Goal: Navigation & Orientation: Find specific page/section

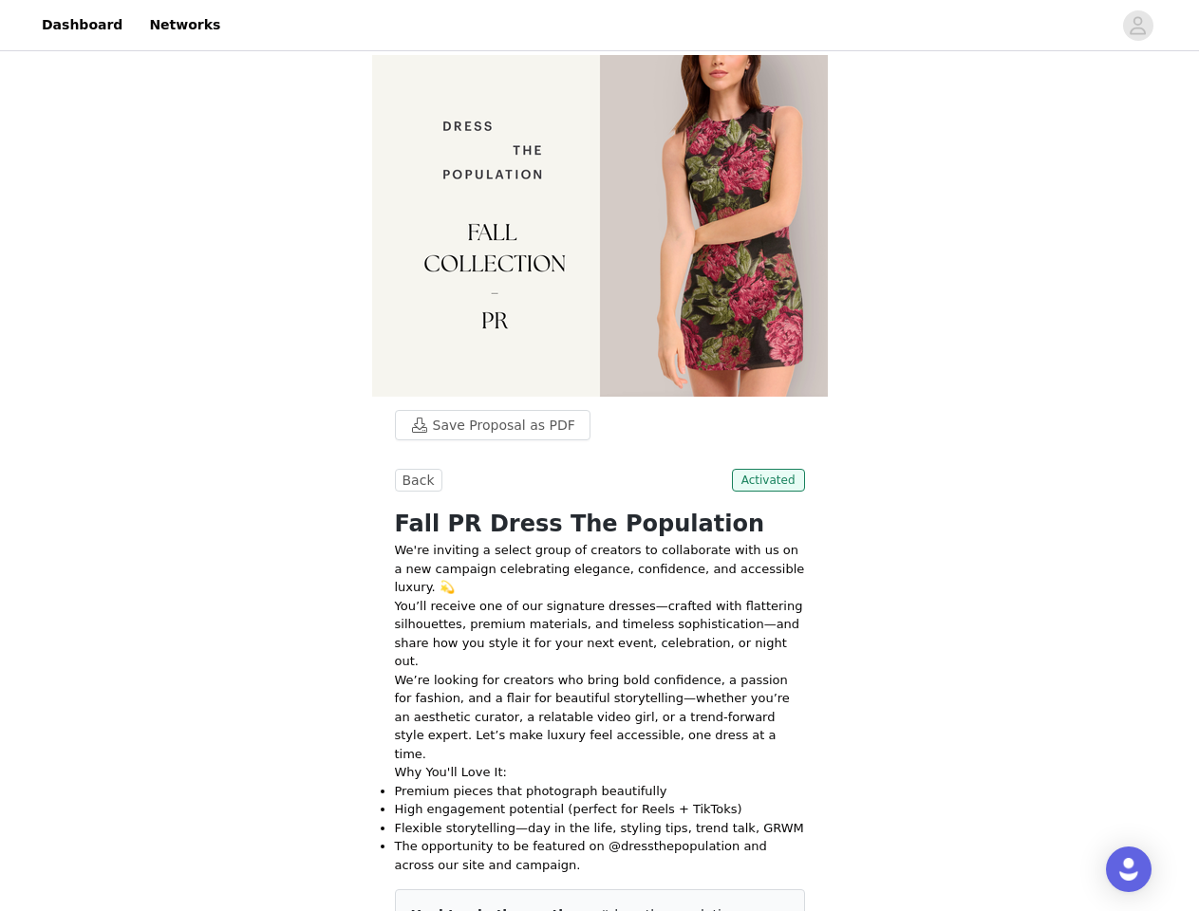
click at [599, 26] on div at bounding box center [672, 25] width 880 height 43
click at [1138, 26] on icon "avatar" at bounding box center [1138, 25] width 18 height 30
click at [416, 480] on body "Dashboard Networks Save Proposal as PDF Back Activated Fall PR Dress The Popula…" at bounding box center [599, 455] width 1199 height 911
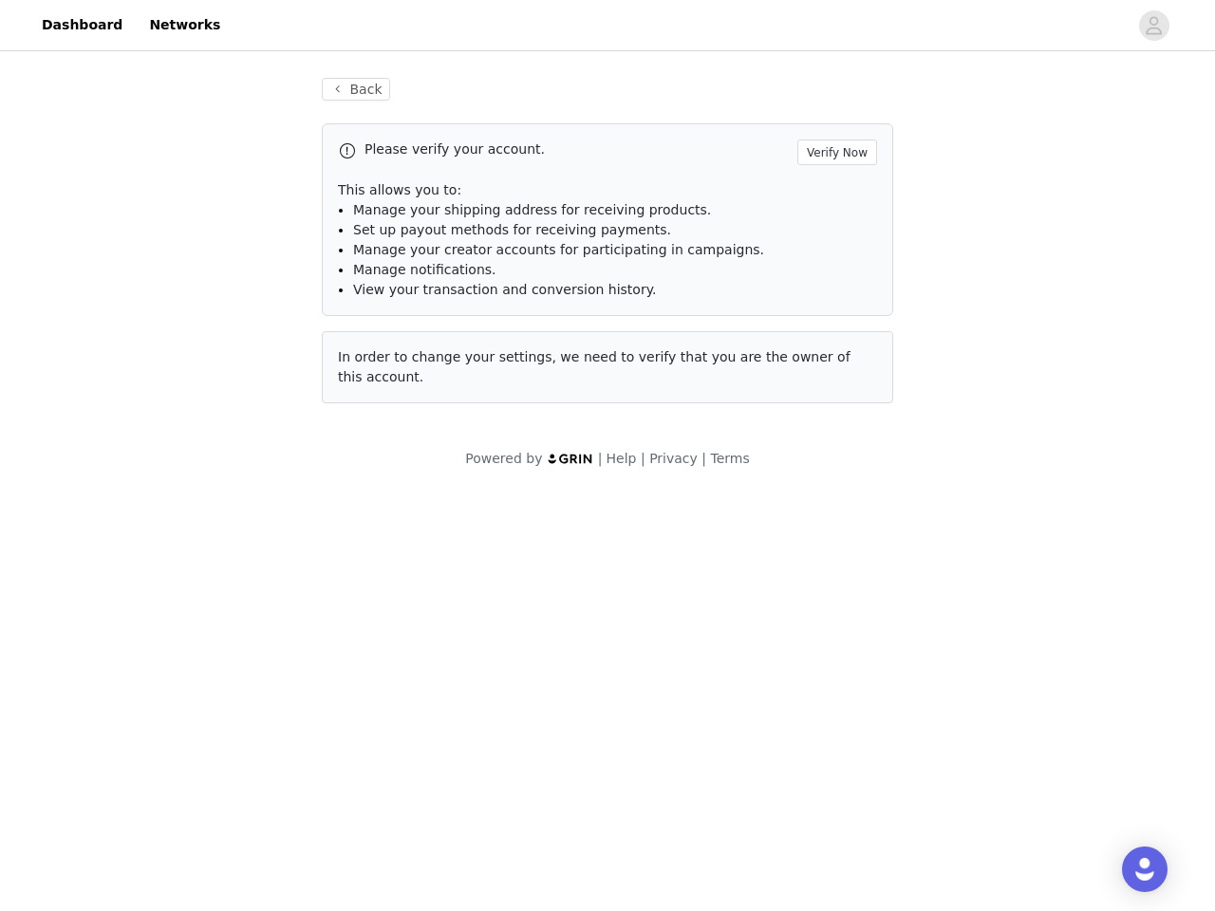
click at [772, 480] on body "Dashboard Networks Back Please verify your account. Verify Now This allows you …" at bounding box center [607, 455] width 1215 height 911
click at [1129, 870] on div "Open Intercom Messenger" at bounding box center [1145, 870] width 46 height 46
